Goal: Task Accomplishment & Management: Use online tool/utility

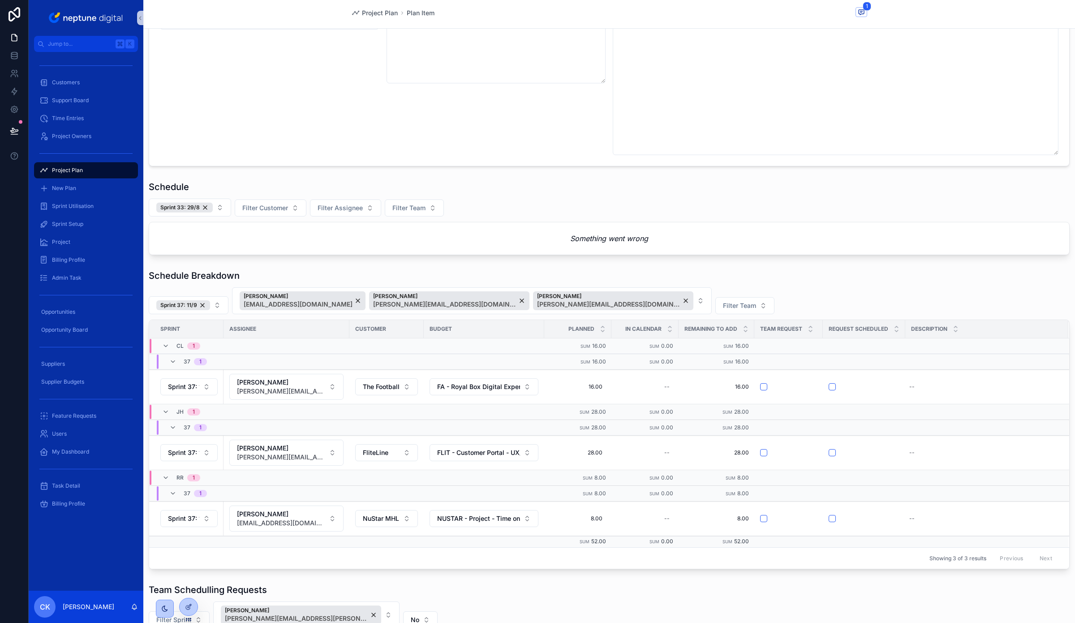
scroll to position [227, 0]
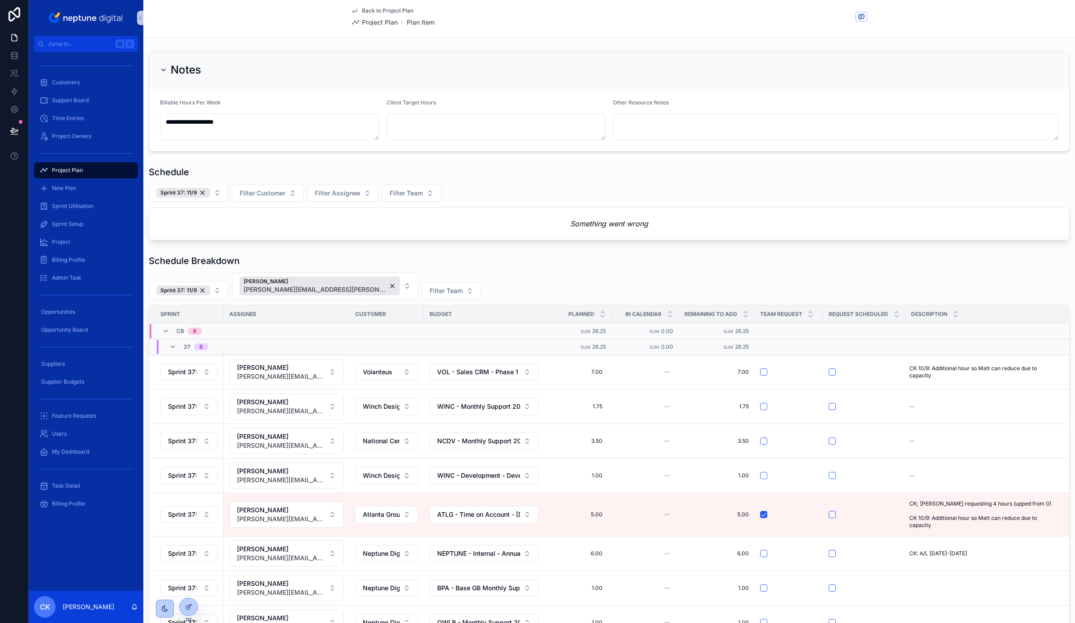
scroll to position [156, 0]
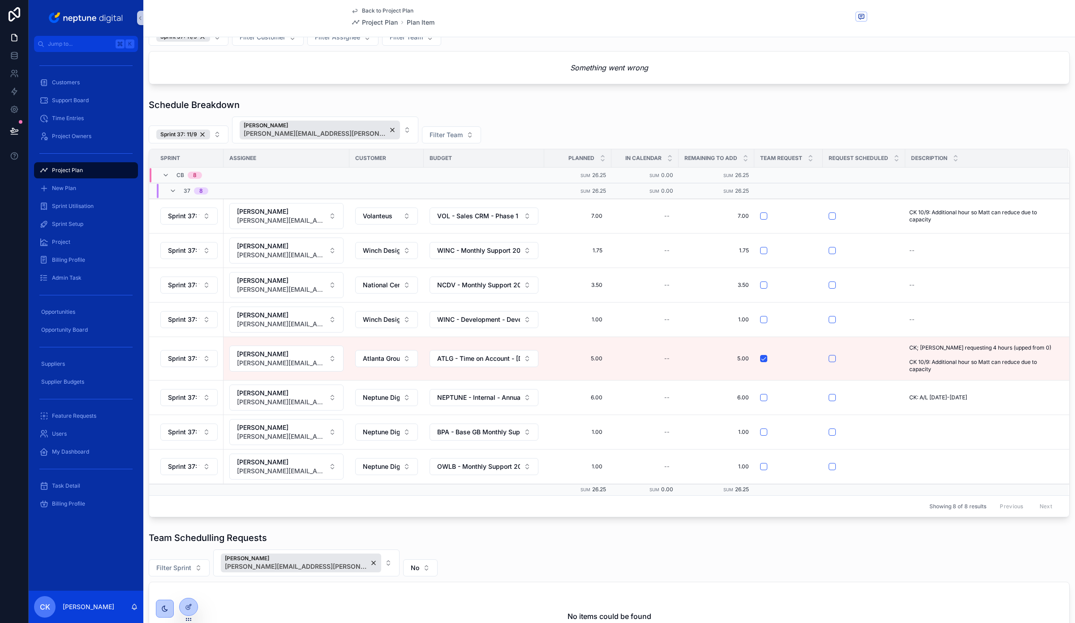
click at [466, 119] on div "Sprint 37: 11/9 Carl Bevis carl.bevis@neptunedigital.co.uk Filter Team" at bounding box center [609, 129] width 921 height 27
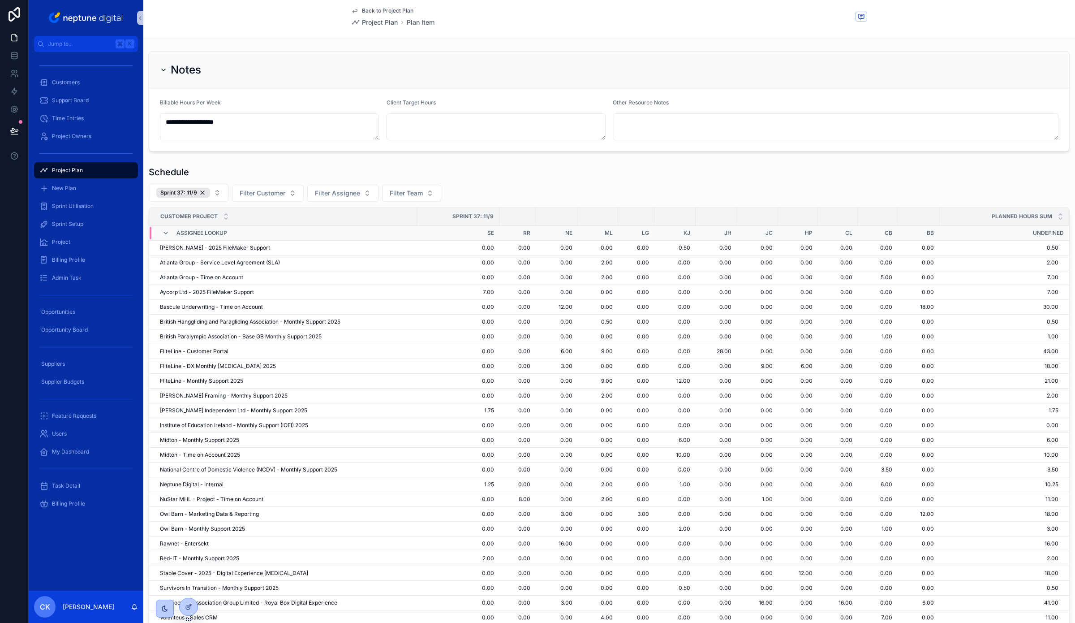
click at [524, 196] on div "Sprint 37: 11/9 Filter Customer Filter Assignee Filter Team" at bounding box center [609, 193] width 921 height 18
click at [514, 184] on div "Sprint 37: 11/9 Filter Customer Filter Assignee Filter Team" at bounding box center [609, 193] width 921 height 18
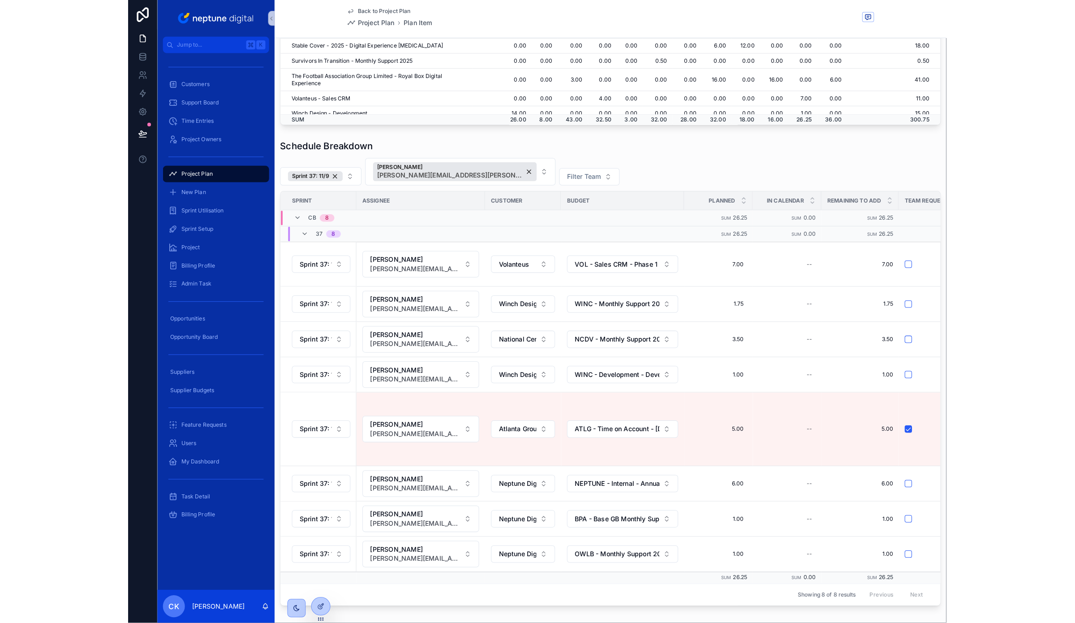
scroll to position [542, 0]
